Goal: Information Seeking & Learning: Learn about a topic

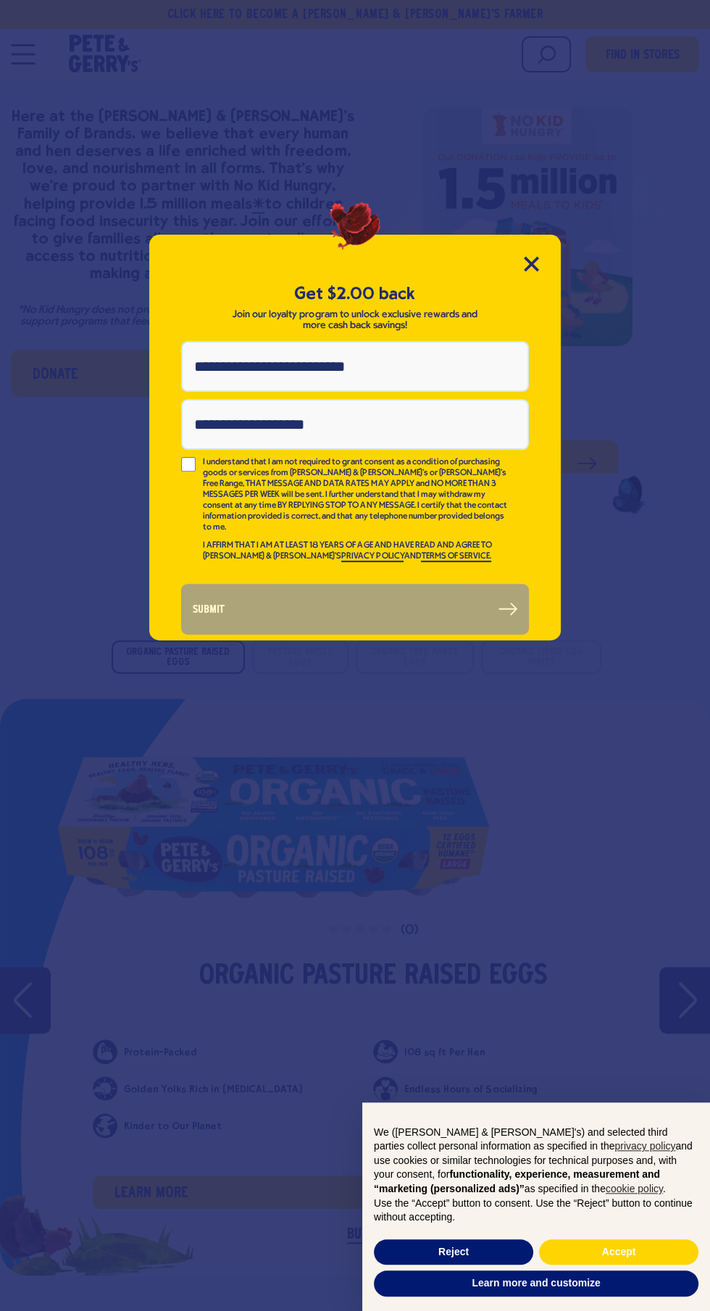
click at [533, 272] on div "Get $2.00 back Join our loyalty program to unlock exclusive rewards and more ca…" at bounding box center [354, 438] width 411 height 406
click at [537, 253] on div "Get $2.00 back Join our loyalty program to unlock exclusive rewards and more ca…" at bounding box center [354, 438] width 411 height 406
click at [531, 263] on icon "Close Modal" at bounding box center [530, 263] width 13 height 13
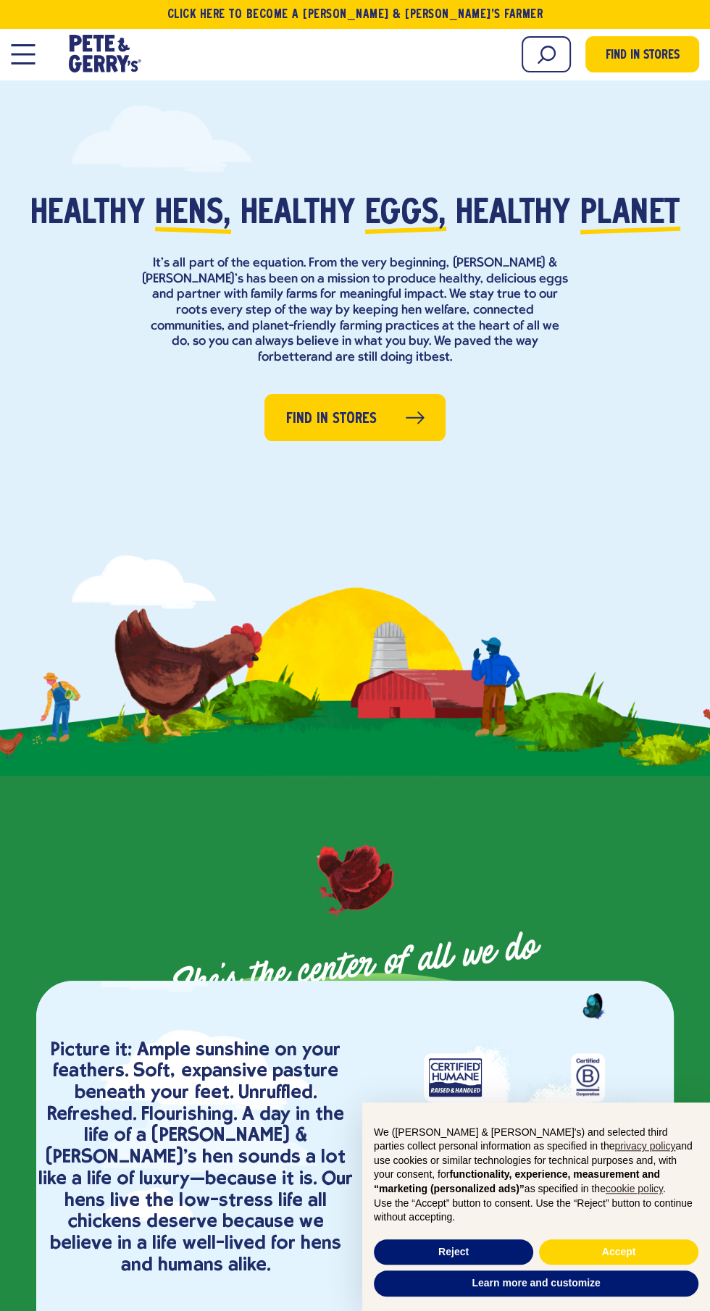
click at [22, 63] on span "Open Mobile Menu Modal Dialog" at bounding box center [23, 63] width 24 height 2
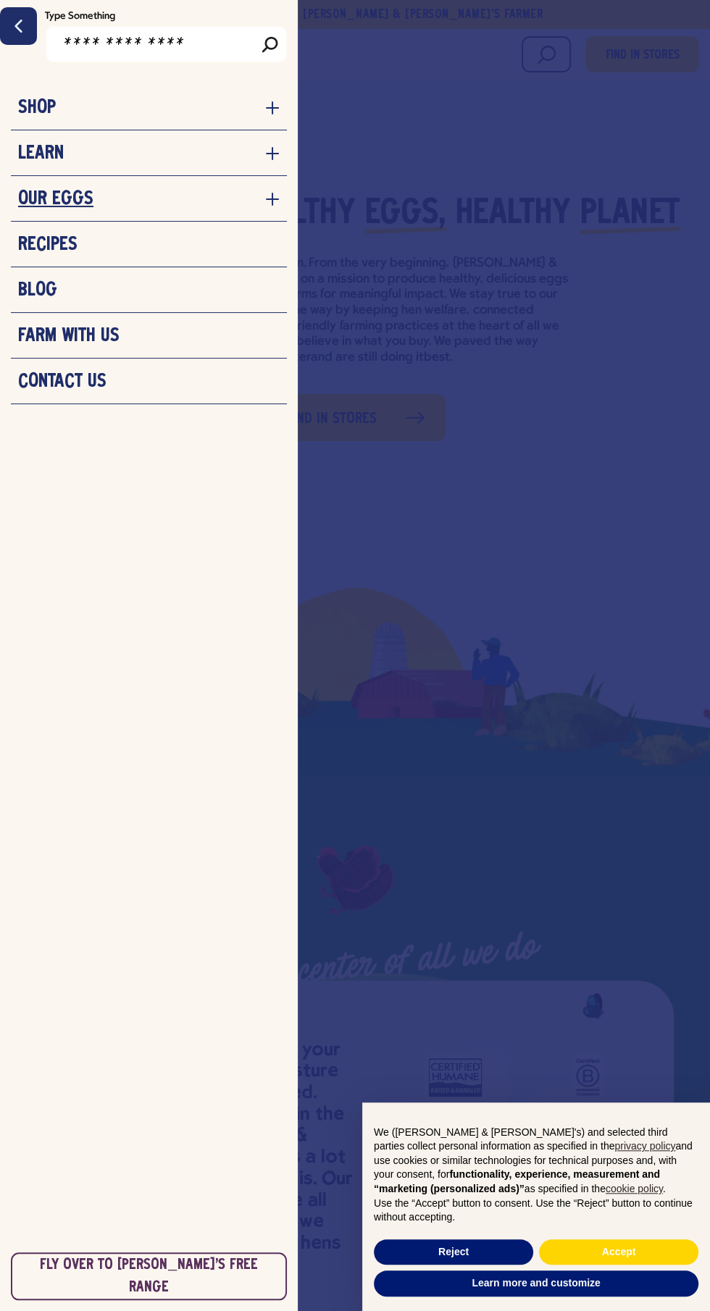
click at [108, 205] on link "Our Eggs" at bounding box center [148, 199] width 261 height 22
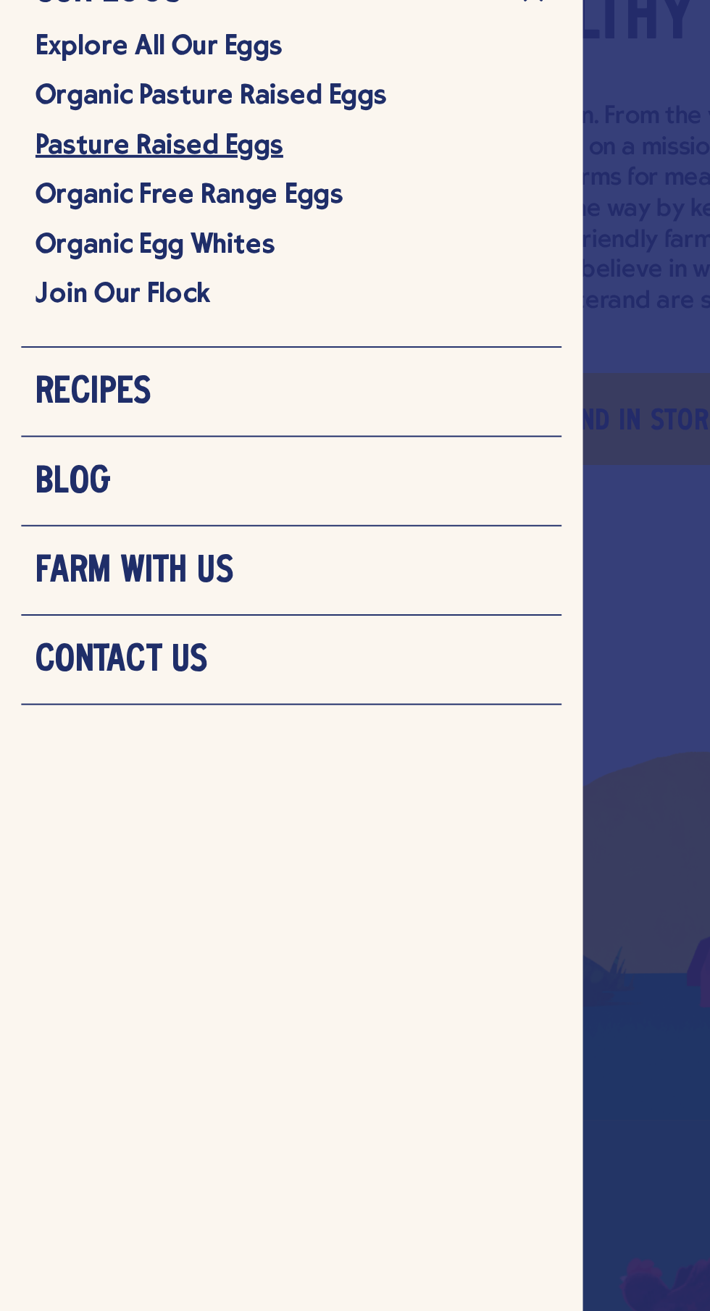
click at [96, 276] on link "Pasture Raised Eggs" at bounding box center [148, 277] width 261 height 18
